Goal: Task Accomplishment & Management: Complete application form

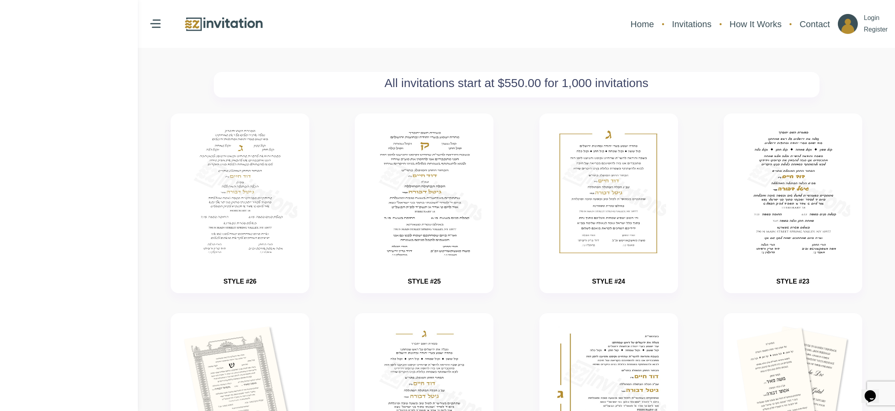
click at [200, 22] on img at bounding box center [224, 24] width 80 height 17
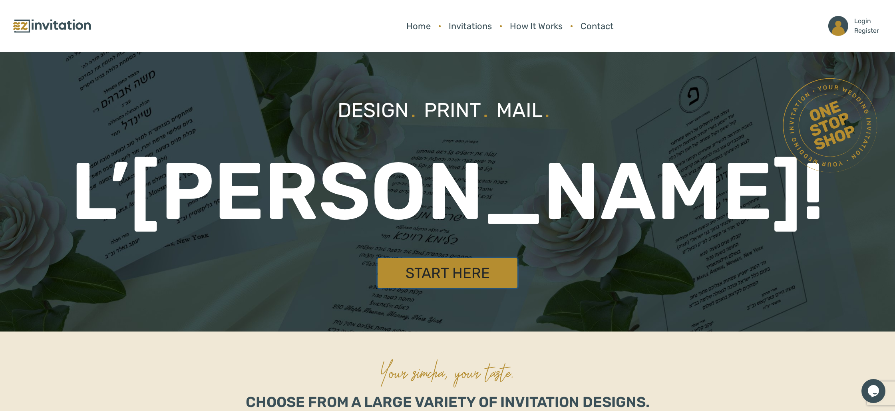
click at [452, 280] on link "Start Here" at bounding box center [447, 273] width 140 height 30
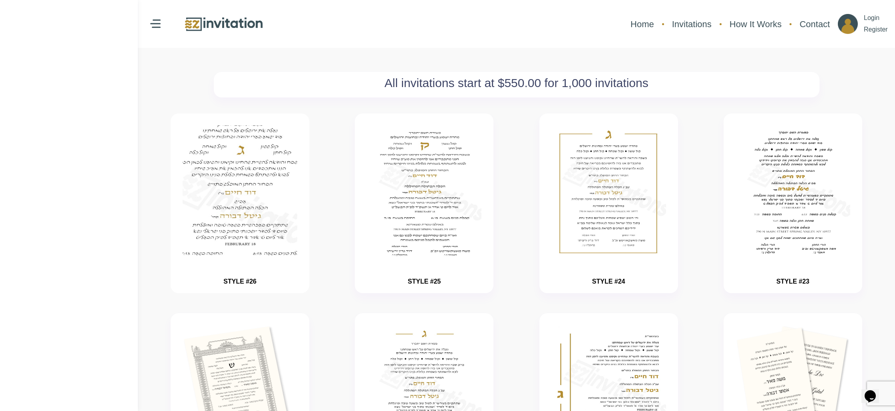
click at [236, 199] on img "button" at bounding box center [240, 216] width 172 height 200
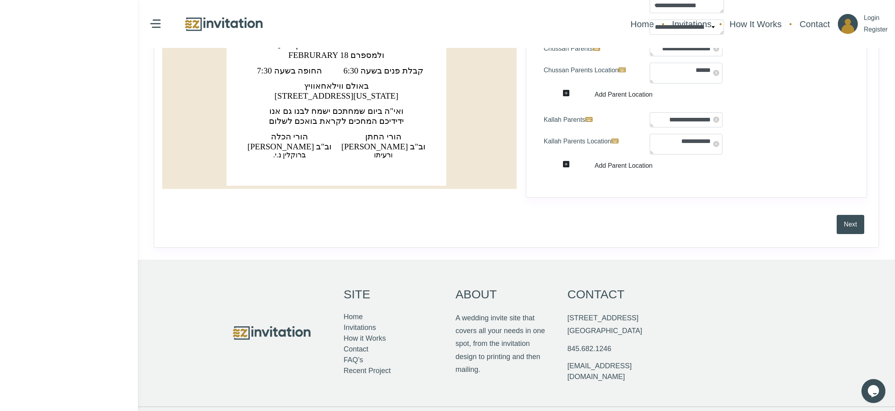
scroll to position [315, 0]
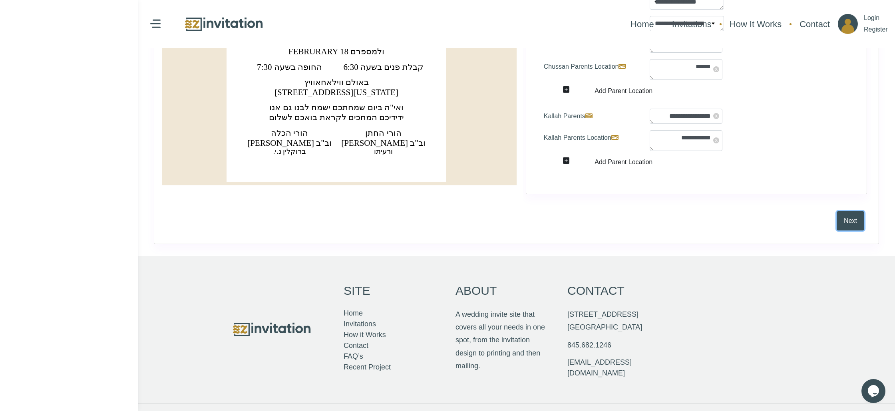
click at [848, 225] on button "Next" at bounding box center [850, 220] width 28 height 19
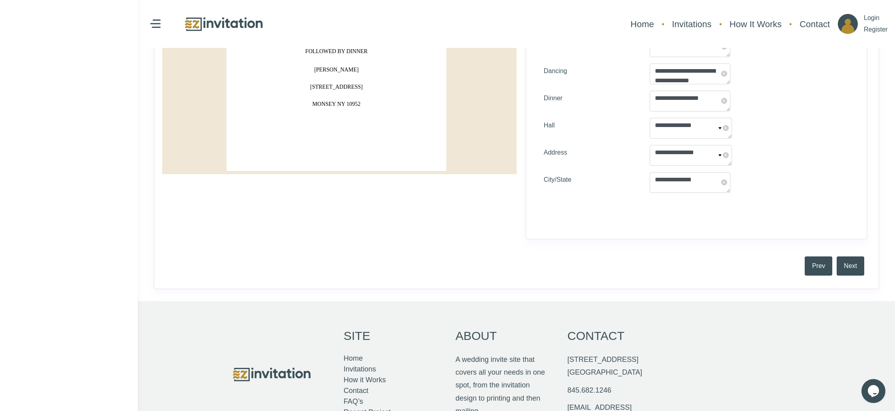
scroll to position [400, 0]
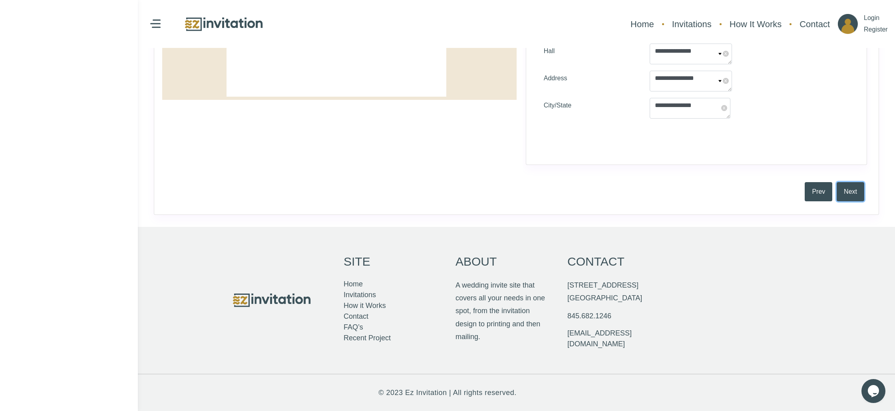
click at [842, 196] on button "Next" at bounding box center [850, 191] width 28 height 19
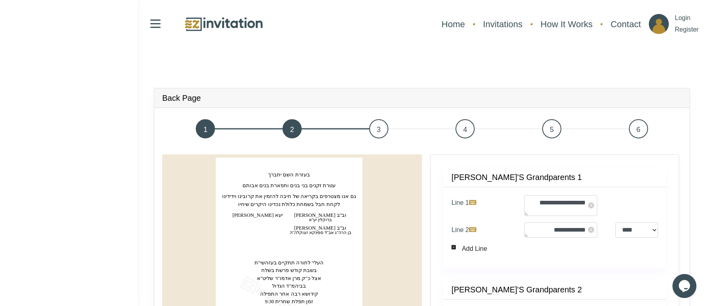
click at [158, 28] on span at bounding box center [155, 27] width 10 height 1
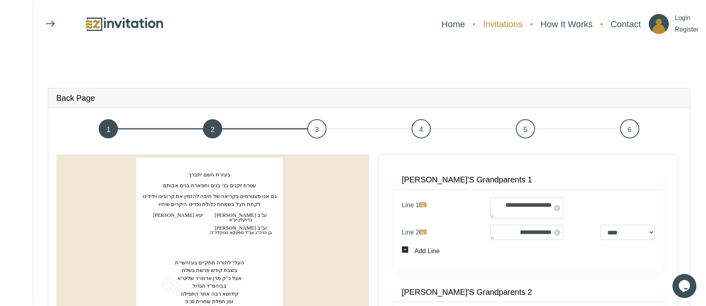
click at [503, 24] on link "Invitations" at bounding box center [503, 24] width 48 height 21
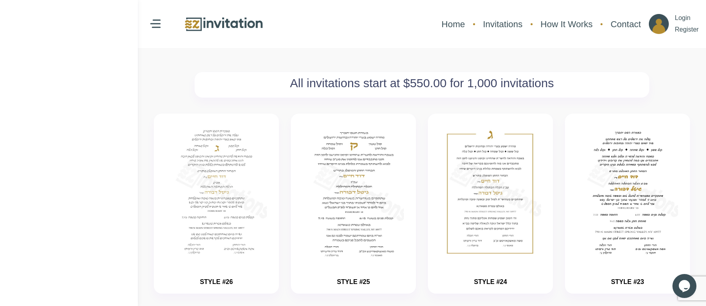
click at [217, 26] on img at bounding box center [224, 24] width 80 height 17
